Goal: Information Seeking & Learning: Learn about a topic

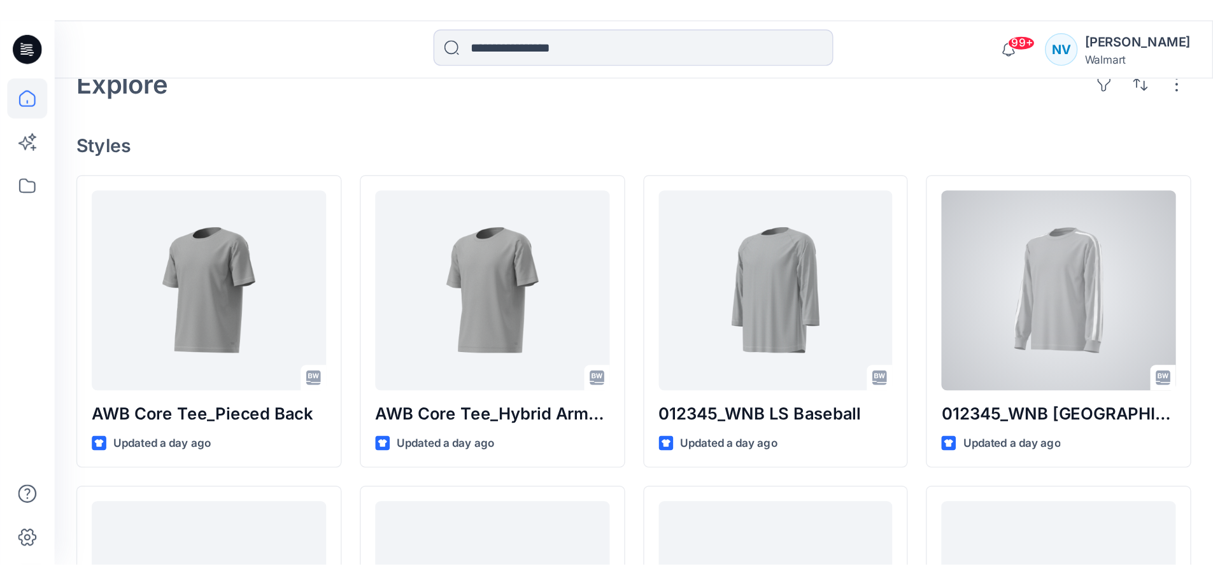
scroll to position [318, 0]
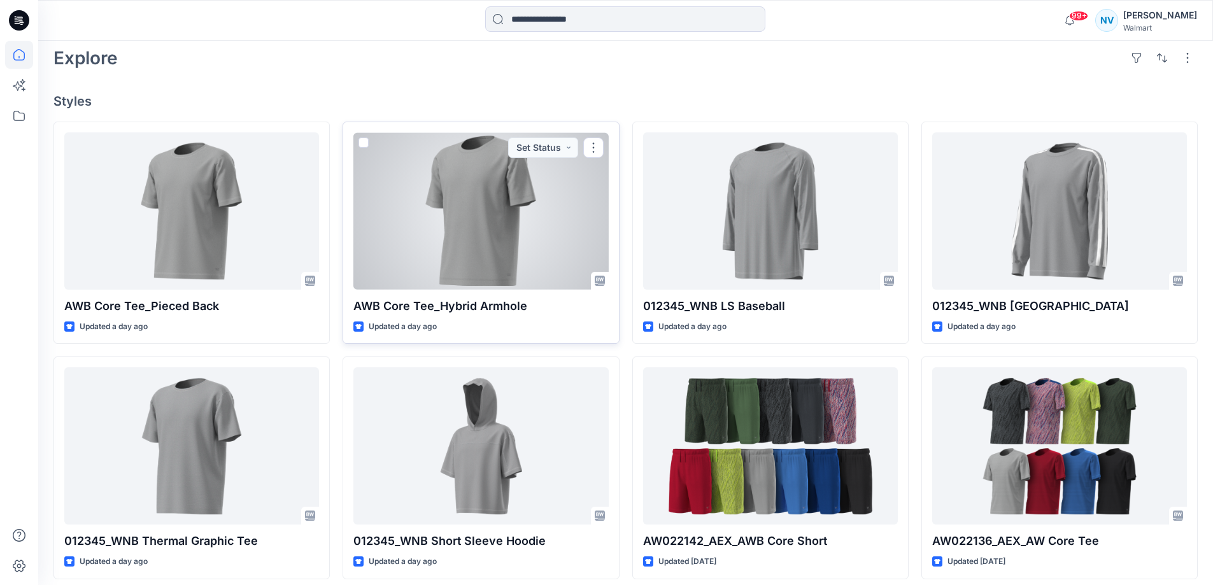
click at [502, 230] on div at bounding box center [480, 210] width 255 height 157
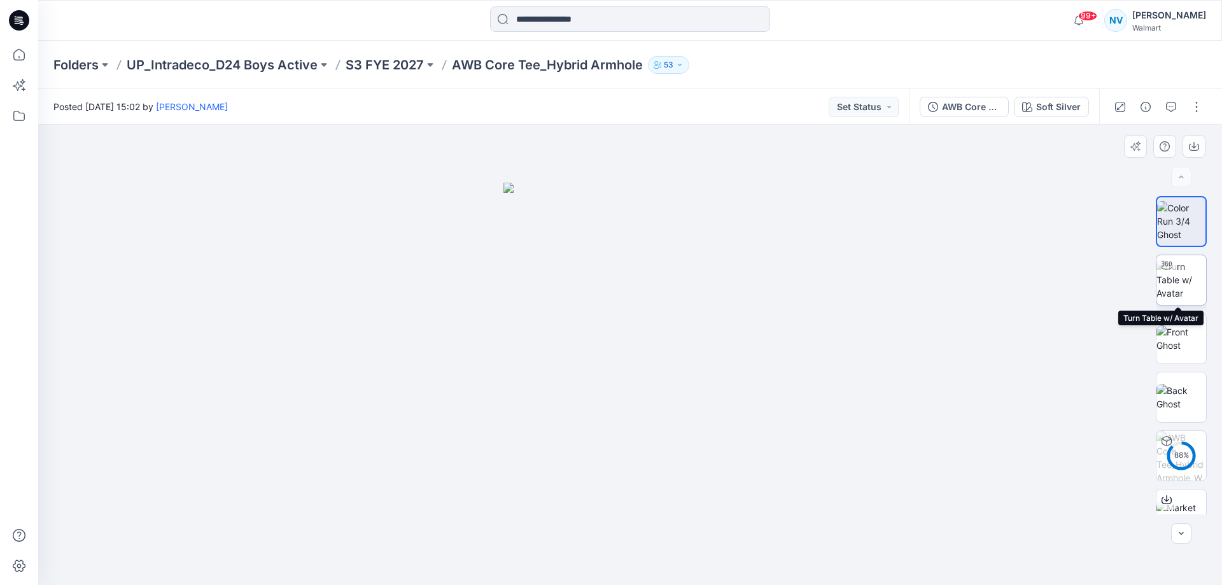
click at [849, 272] on div at bounding box center [1167, 265] width 20 height 20
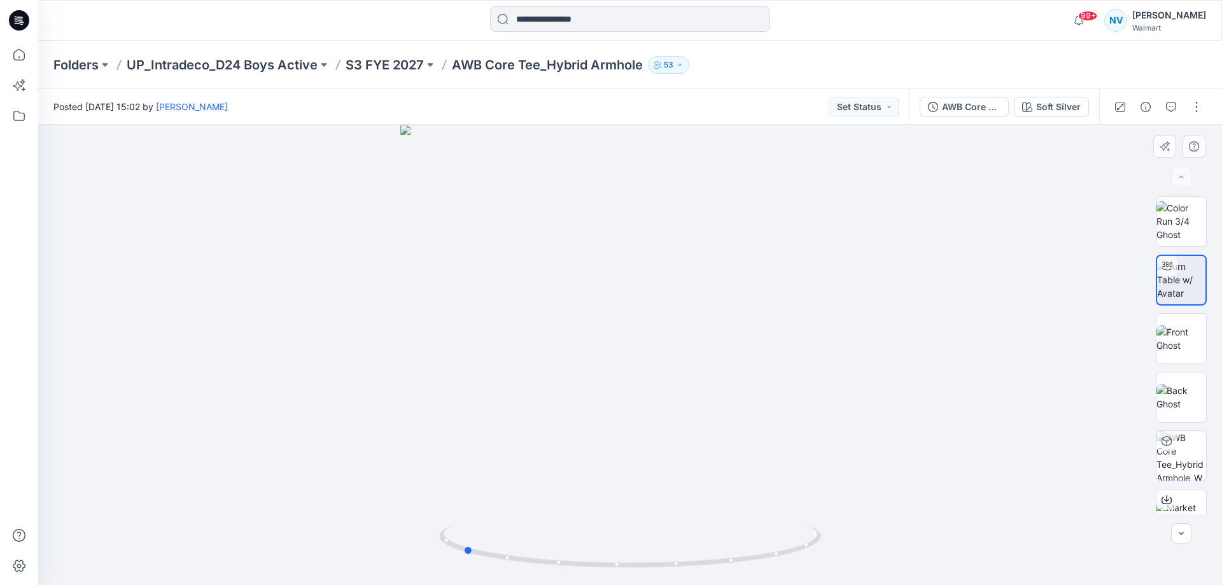
drag, startPoint x: 638, startPoint y: 567, endPoint x: 853, endPoint y: 512, distance: 221.2
click at [849, 381] on div at bounding box center [630, 355] width 1184 height 460
drag, startPoint x: 702, startPoint y: 205, endPoint x: 652, endPoint y: 529, distance: 327.7
click at [652, 381] on div at bounding box center [630, 355] width 1184 height 460
drag, startPoint x: 577, startPoint y: 567, endPoint x: 734, endPoint y: 570, distance: 156.6
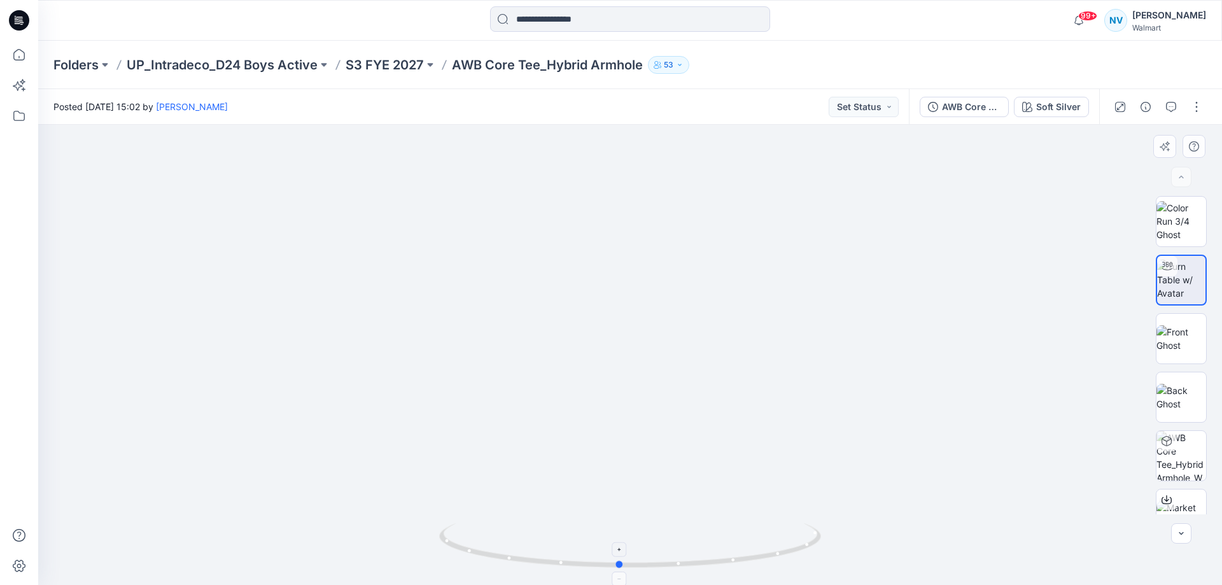
click at [734, 381] on icon at bounding box center [631, 547] width 385 height 48
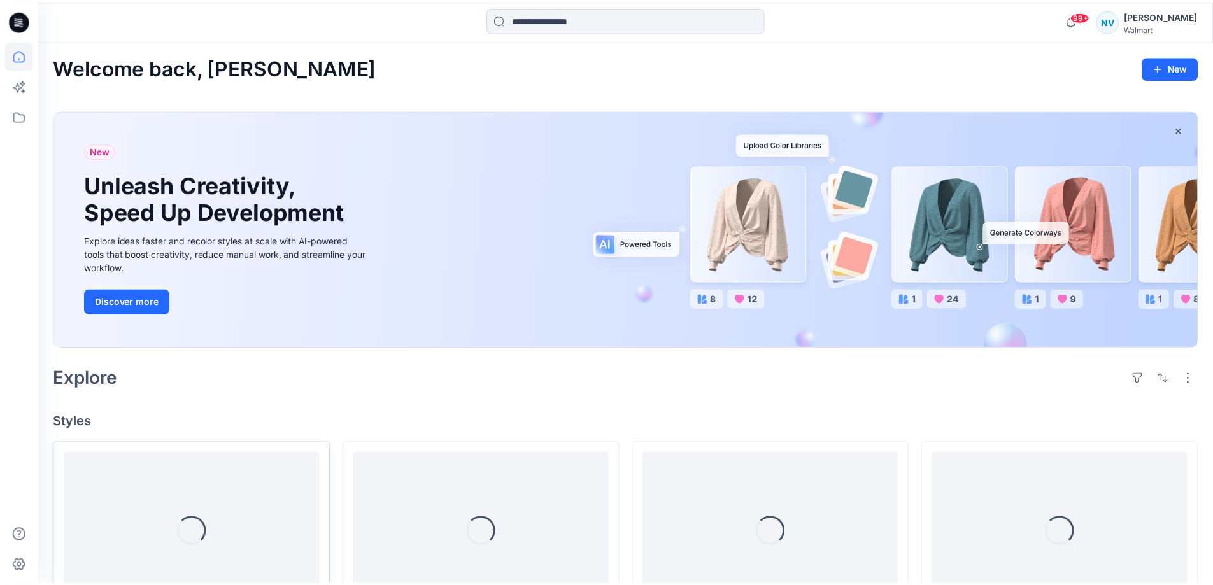
scroll to position [318, 0]
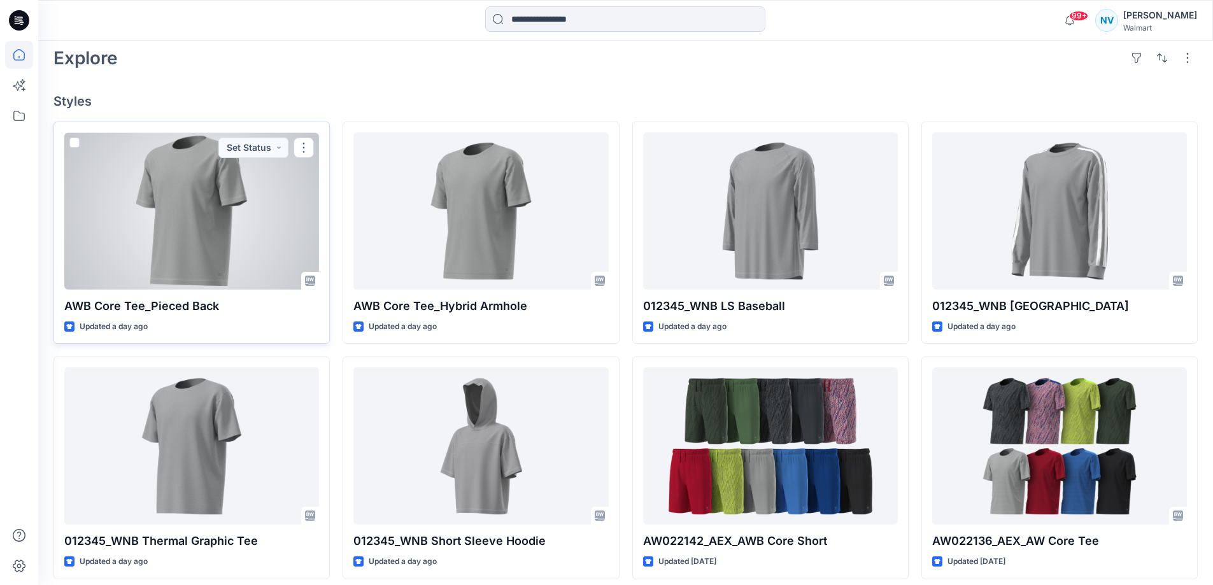
click at [202, 216] on div at bounding box center [191, 210] width 255 height 157
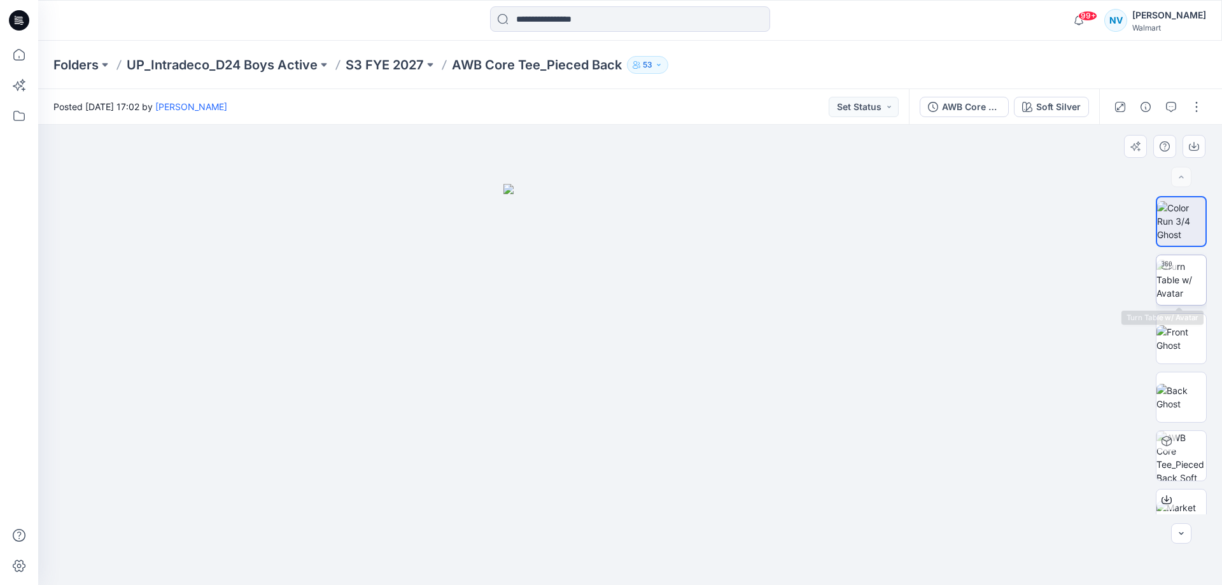
click at [849, 279] on img at bounding box center [1182, 280] width 50 height 40
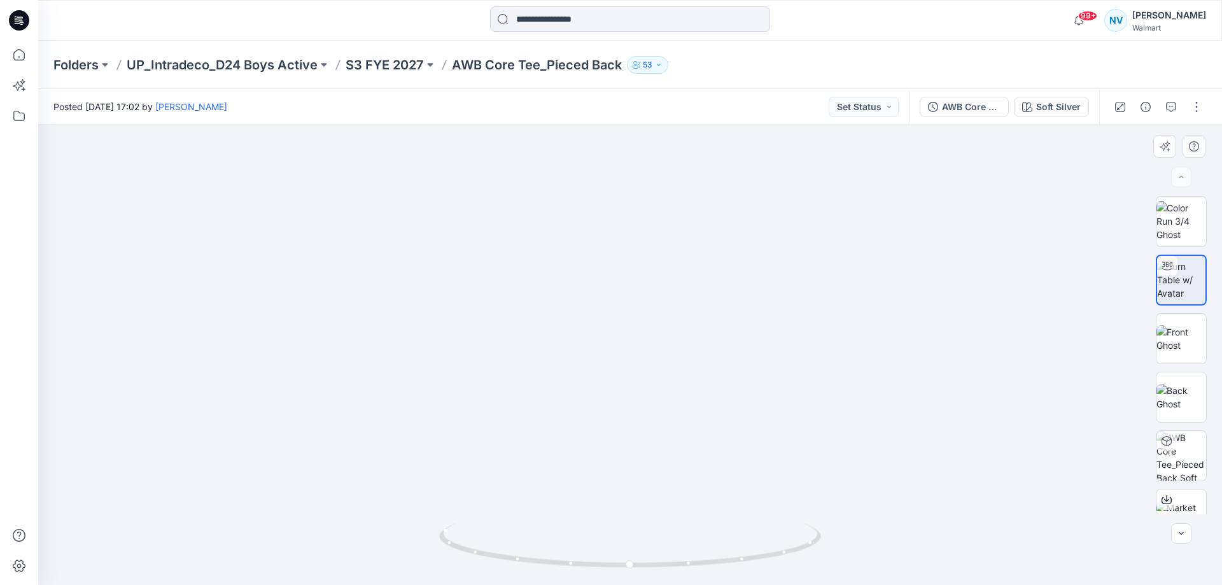
drag, startPoint x: 623, startPoint y: 322, endPoint x: 617, endPoint y: 488, distance: 165.6
click at [617, 381] on img at bounding box center [623, 218] width 1337 height 733
drag, startPoint x: 634, startPoint y: 564, endPoint x: 1013, endPoint y: 494, distance: 385.2
click at [849, 381] on div at bounding box center [630, 355] width 1184 height 460
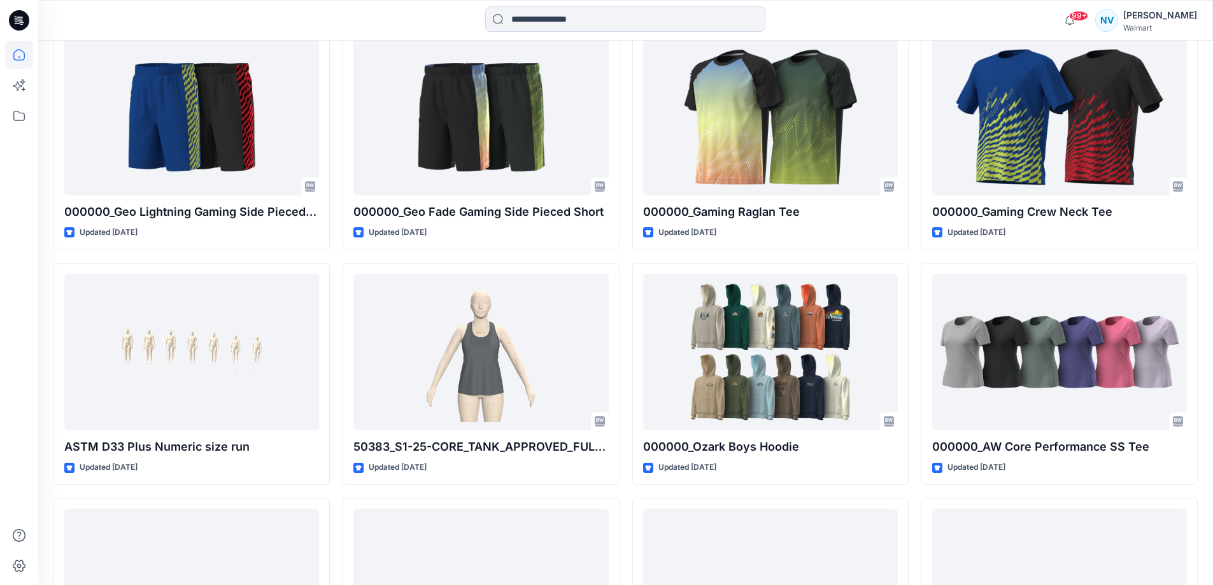
scroll to position [3296, 0]
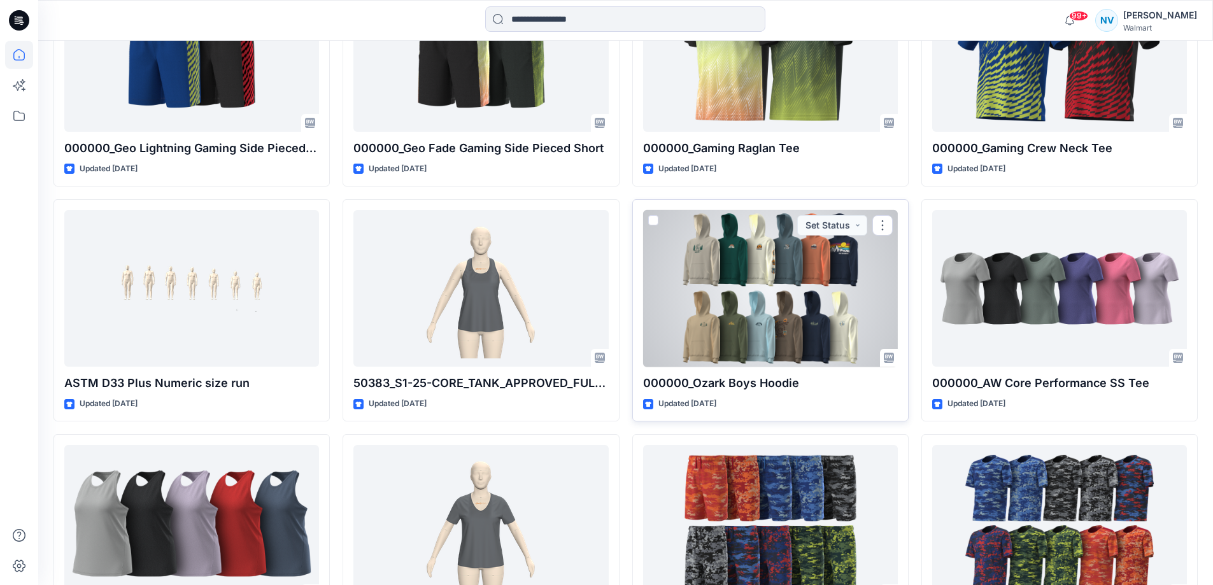
click at [833, 325] on div at bounding box center [770, 288] width 255 height 157
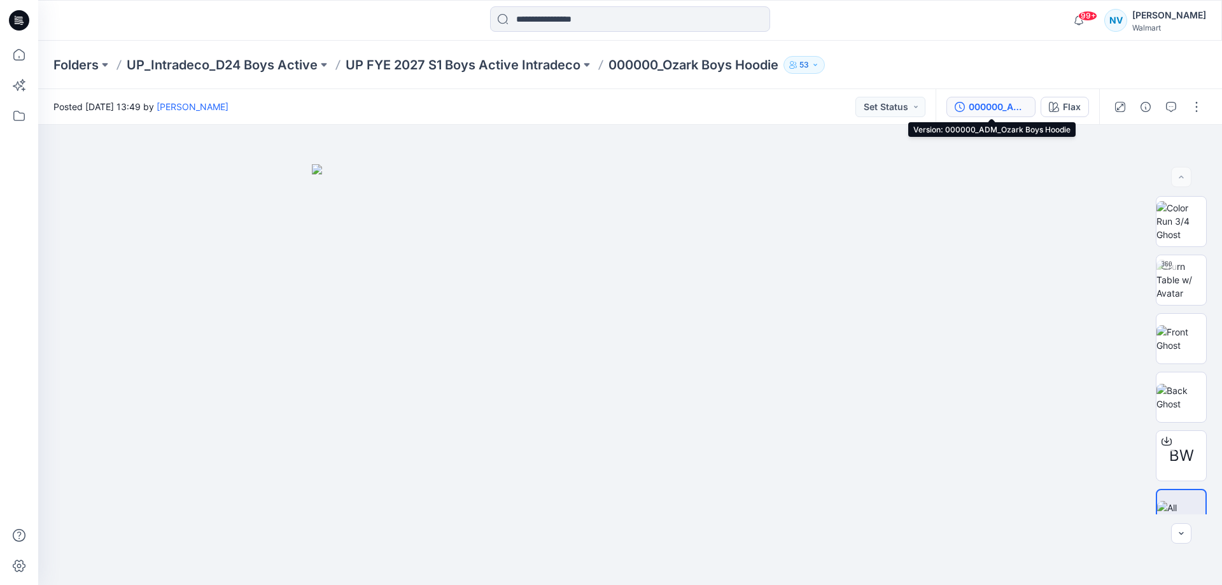
click at [1006, 109] on div "000000_ADM_Ozark Boys Hoodie" at bounding box center [998, 107] width 59 height 14
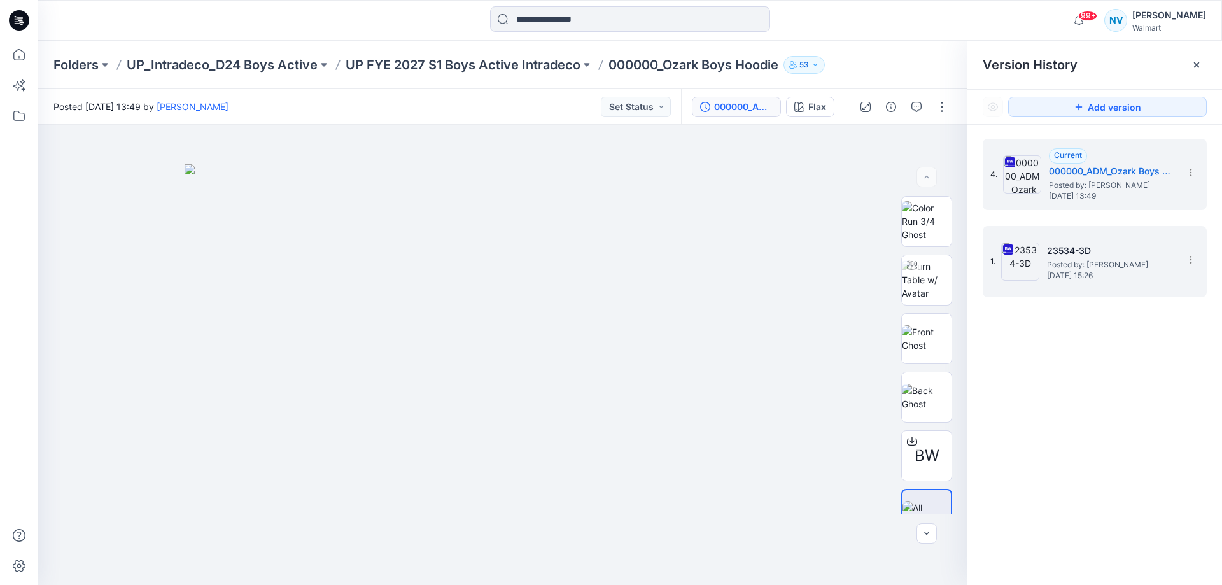
click at [1158, 255] on h5 "23534-3D" at bounding box center [1110, 250] width 127 height 15
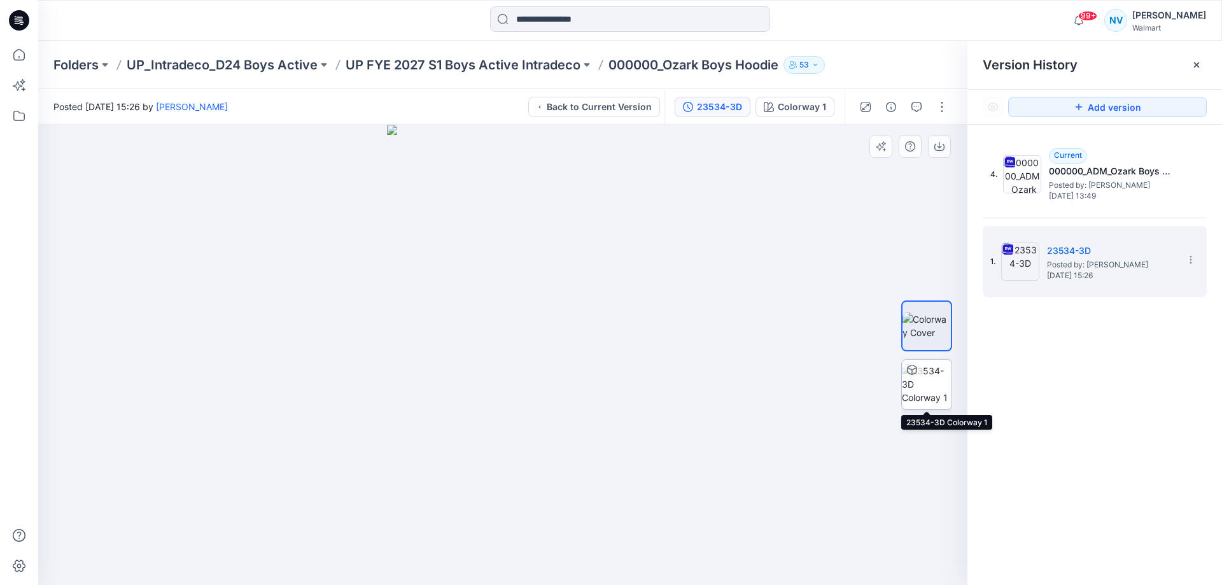
click at [947, 390] on img at bounding box center [927, 384] width 50 height 40
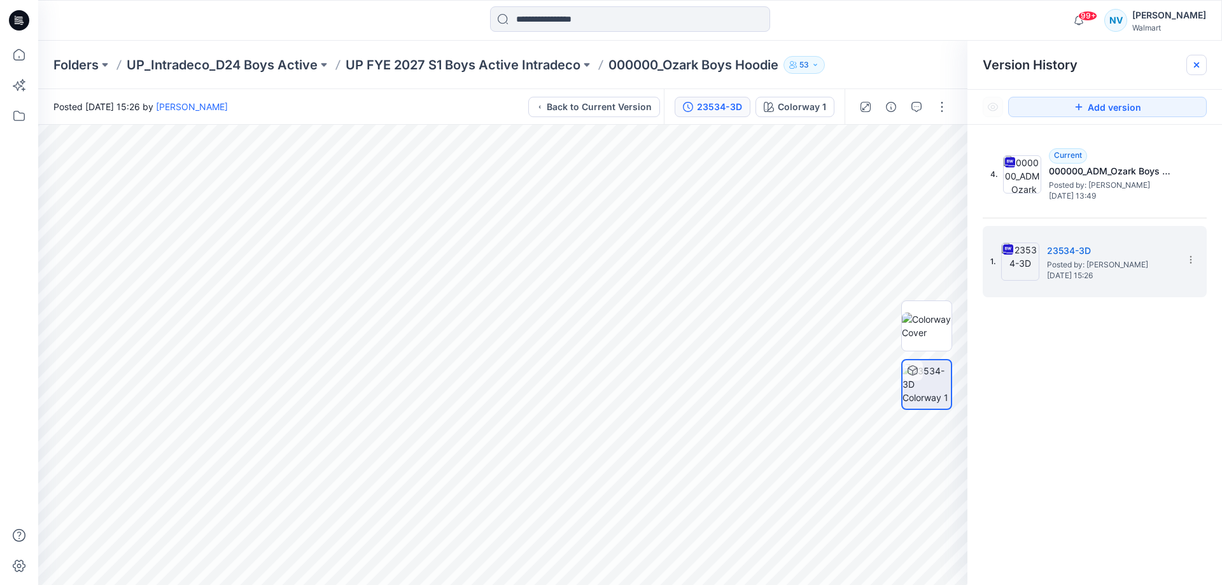
click at [1195, 60] on icon at bounding box center [1197, 65] width 10 height 10
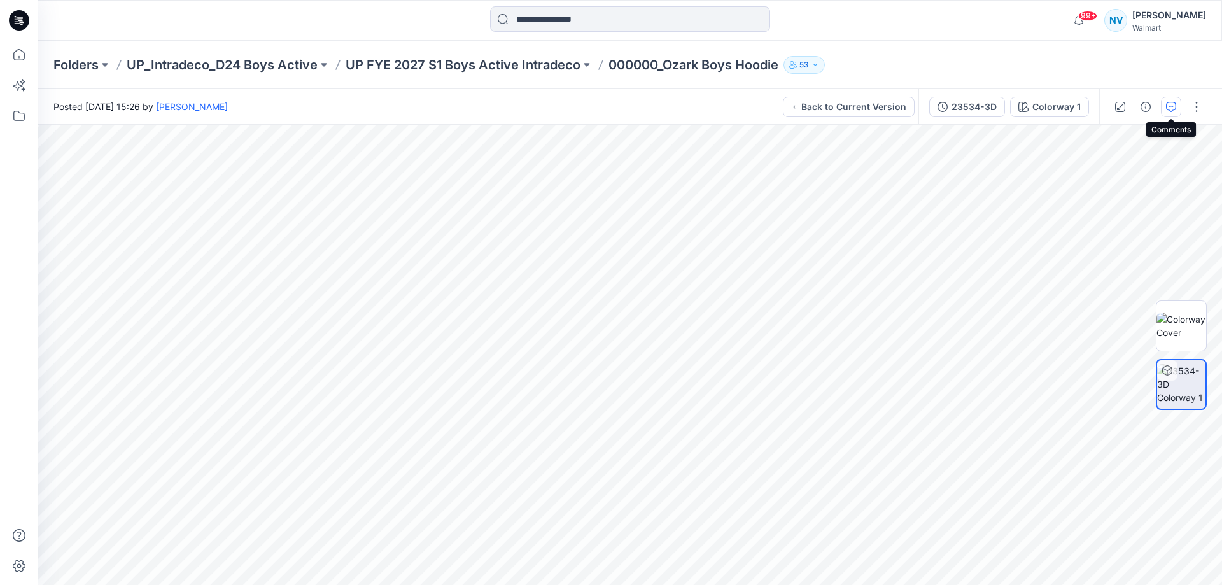
click at [1169, 109] on icon "button" at bounding box center [1171, 107] width 10 height 10
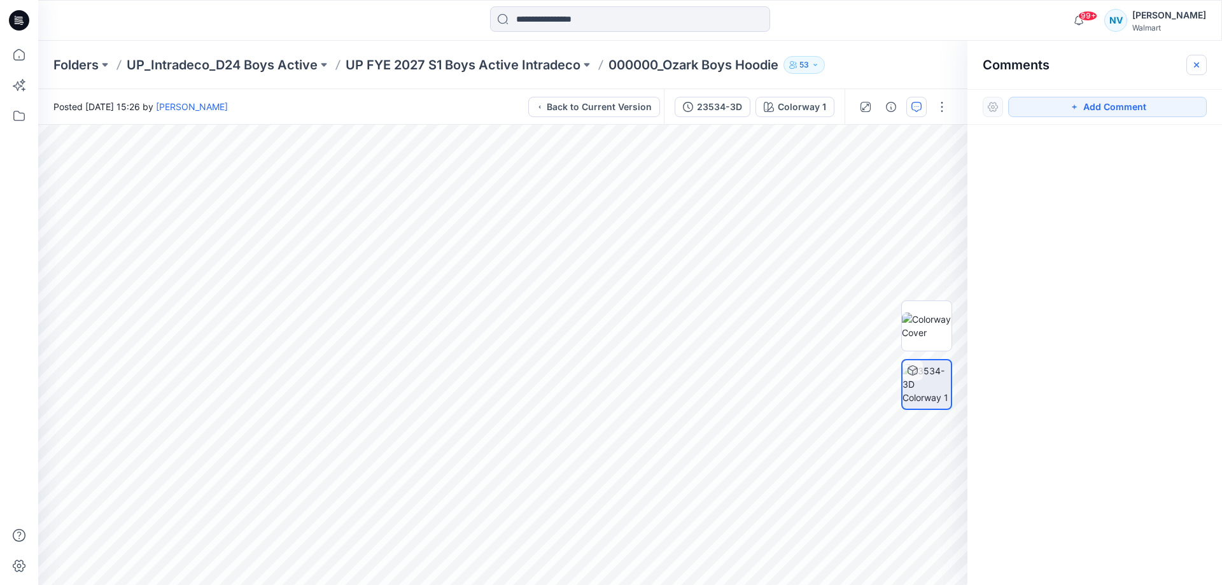
click at [1200, 60] on icon "button" at bounding box center [1197, 65] width 10 height 10
